Goal: Task Accomplishment & Management: Use online tool/utility

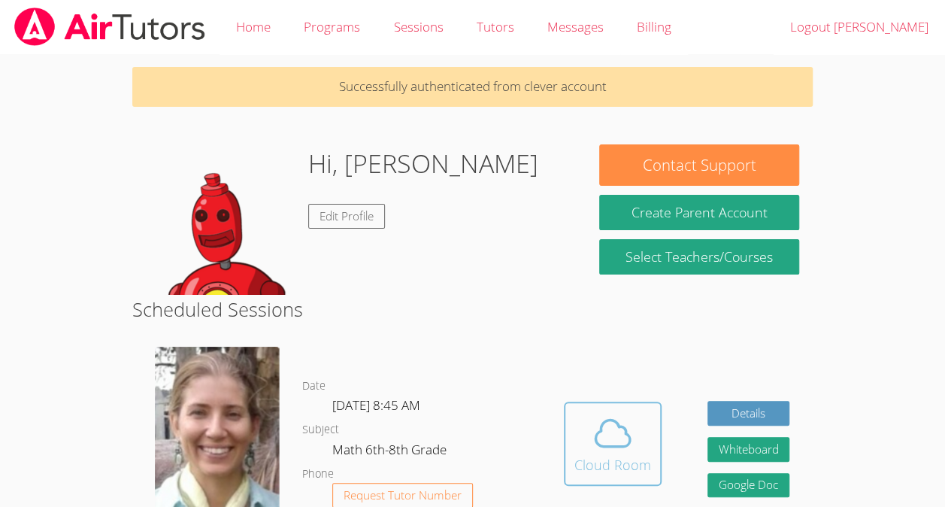
click at [594, 425] on icon at bounding box center [613, 433] width 42 height 42
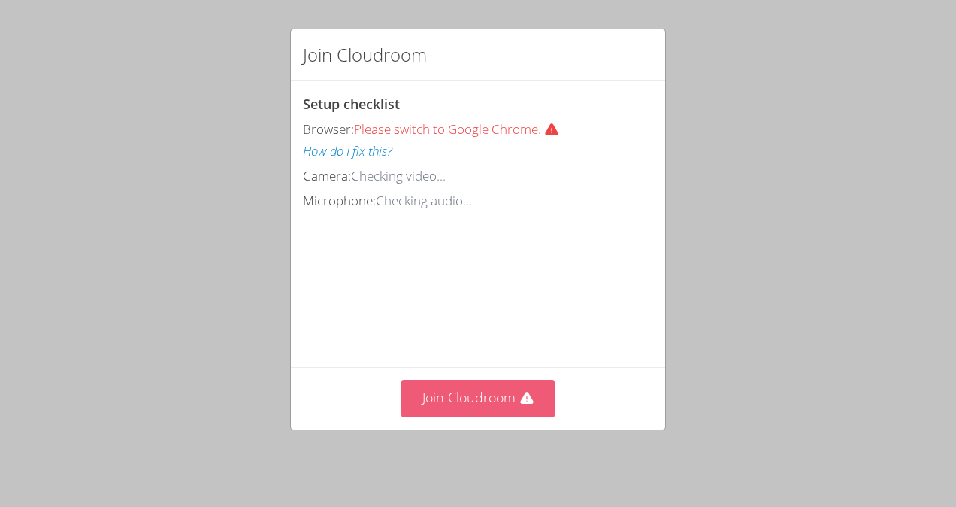
click at [429, 395] on button "Join Cloudroom" at bounding box center [478, 398] width 154 height 37
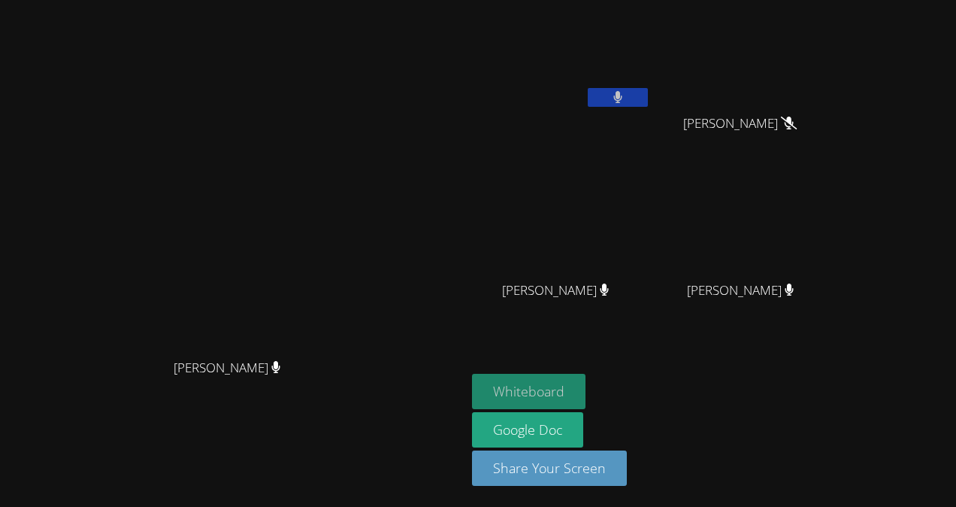
click at [585, 380] on button "Whiteboard" at bounding box center [528, 391] width 113 height 35
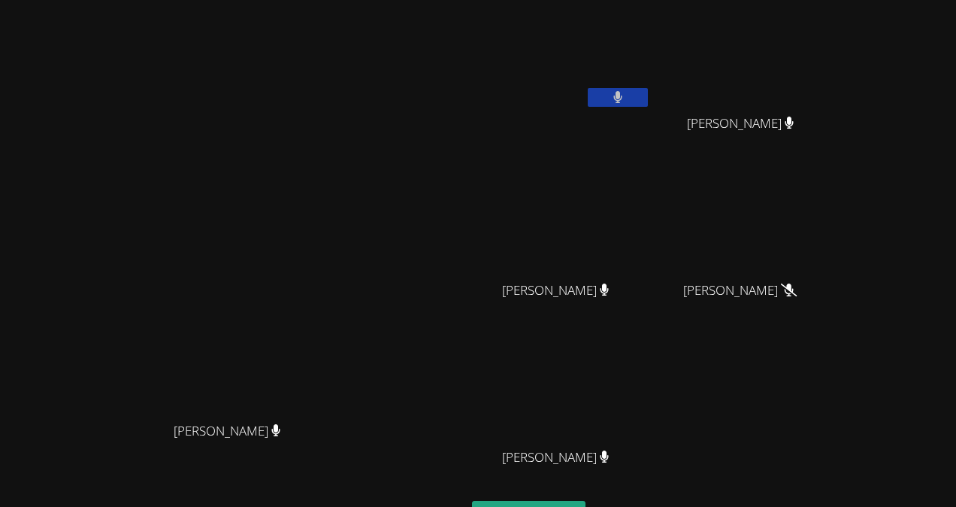
click at [648, 101] on button at bounding box center [618, 97] width 60 height 19
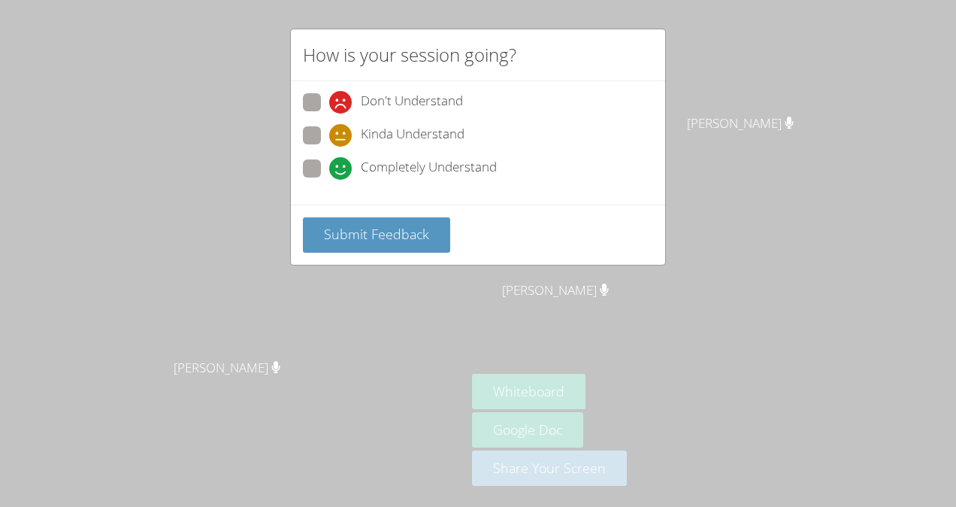
click at [329, 180] on span at bounding box center [329, 180] width 0 height 0
click at [329, 165] on input "Completely Understand" at bounding box center [335, 165] width 13 height 13
radio input "true"
click at [368, 228] on span "Submit Feedback" at bounding box center [376, 234] width 105 height 18
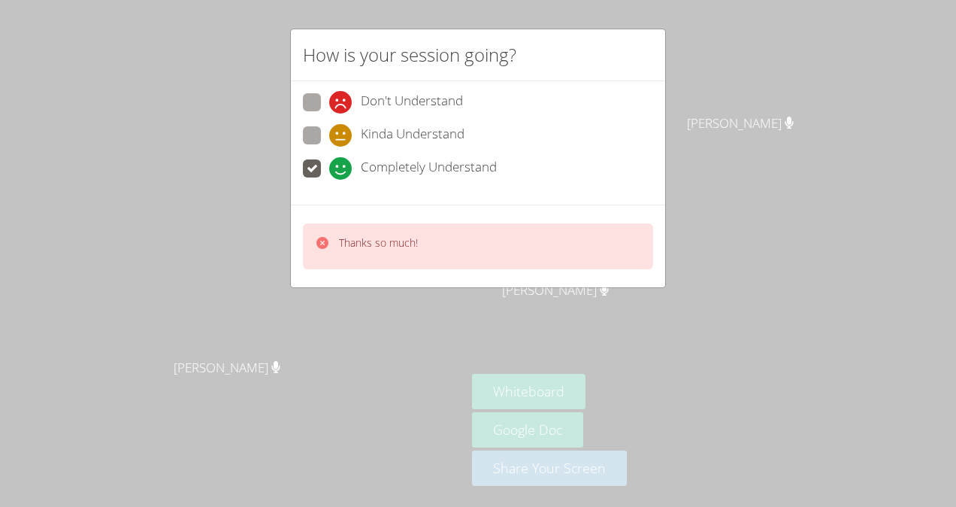
click at [481, 304] on div "How is your session going? Don't Understand Kinda Understand Completely Underst…" at bounding box center [478, 253] width 956 height 507
